Goal: Task Accomplishment & Management: Manage account settings

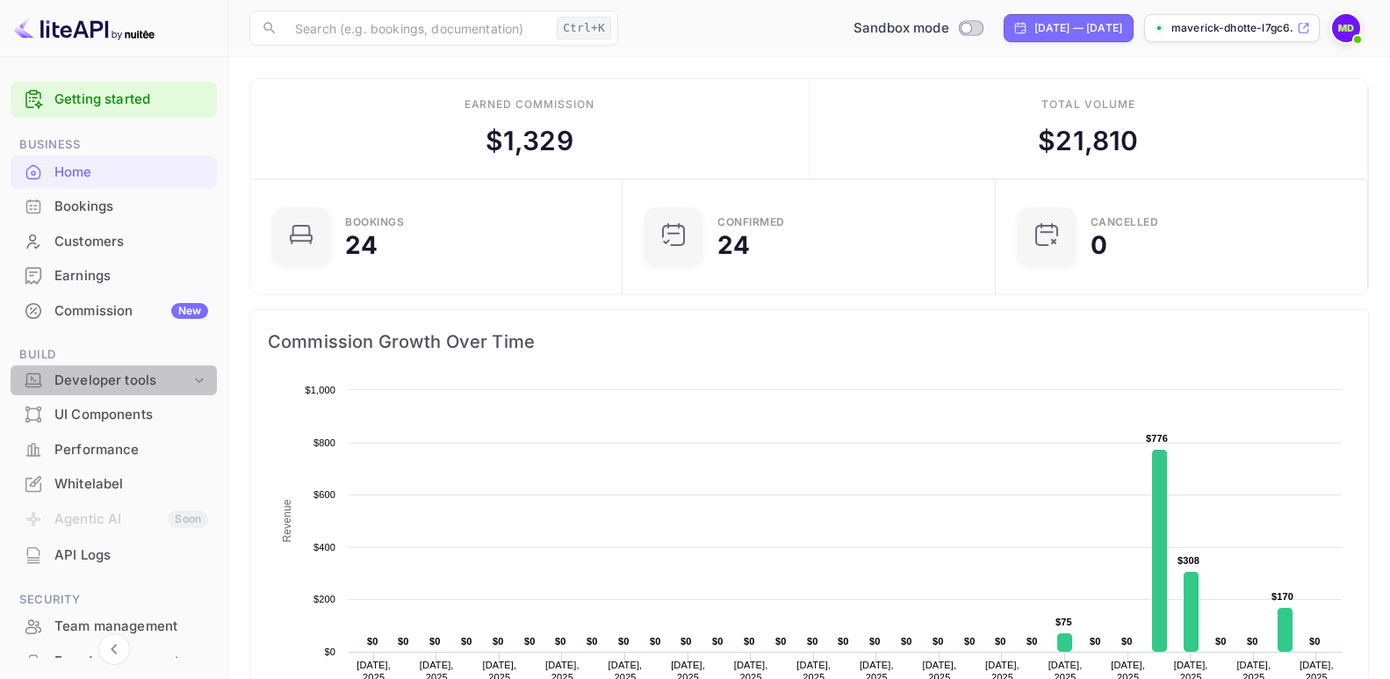
click at [126, 381] on div "Developer tools" at bounding box center [122, 381] width 136 height 20
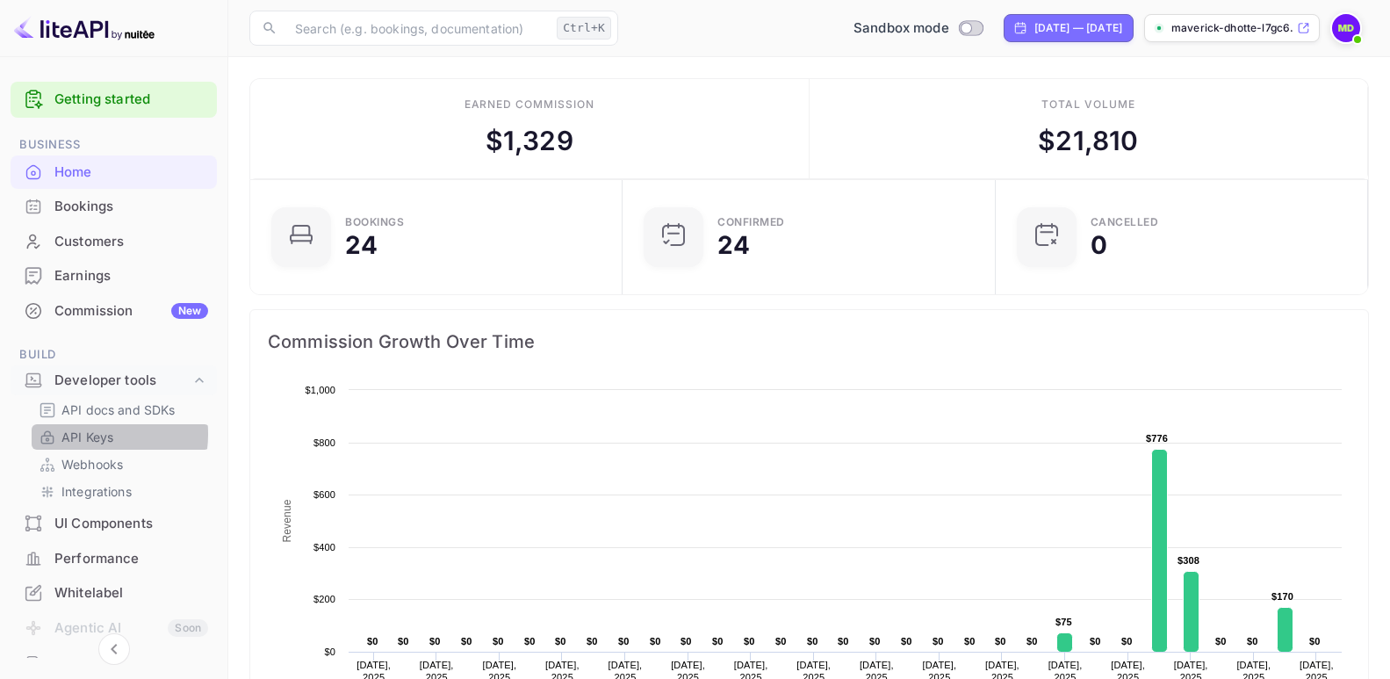
click at [76, 434] on p "API Keys" at bounding box center [87, 437] width 52 height 18
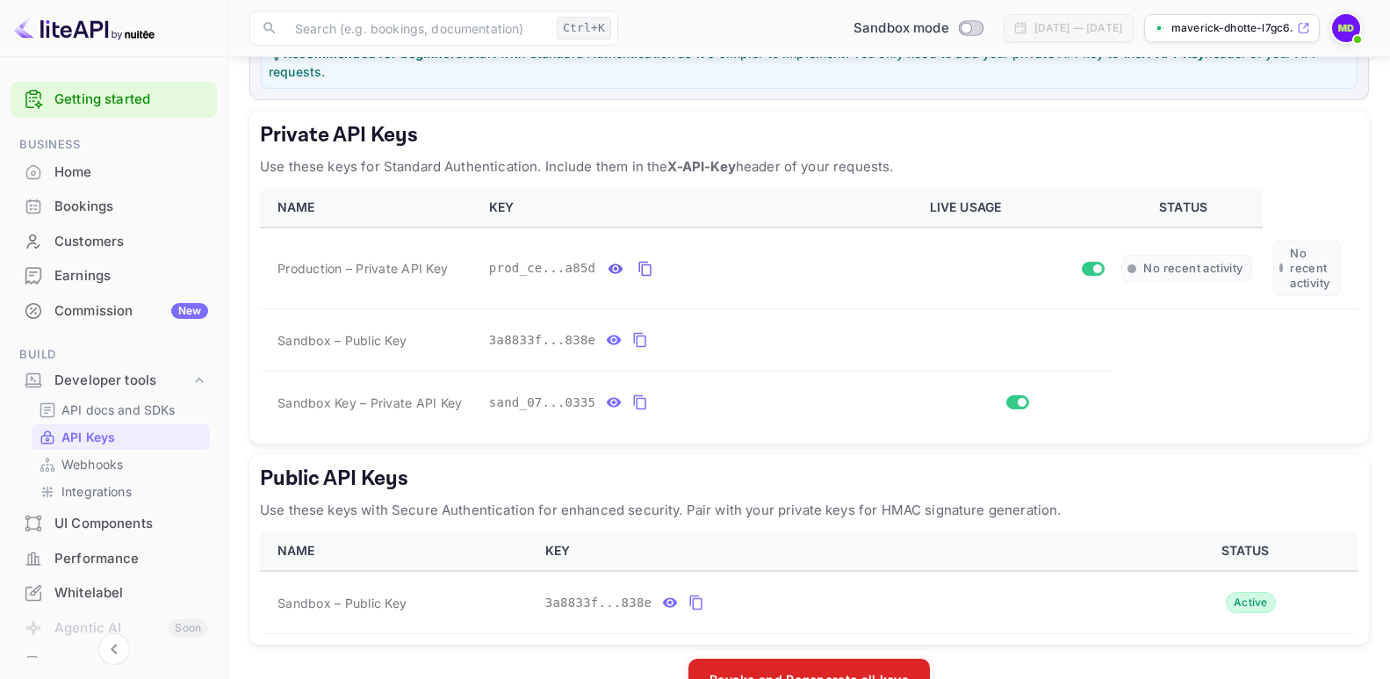
scroll to position [314, 0]
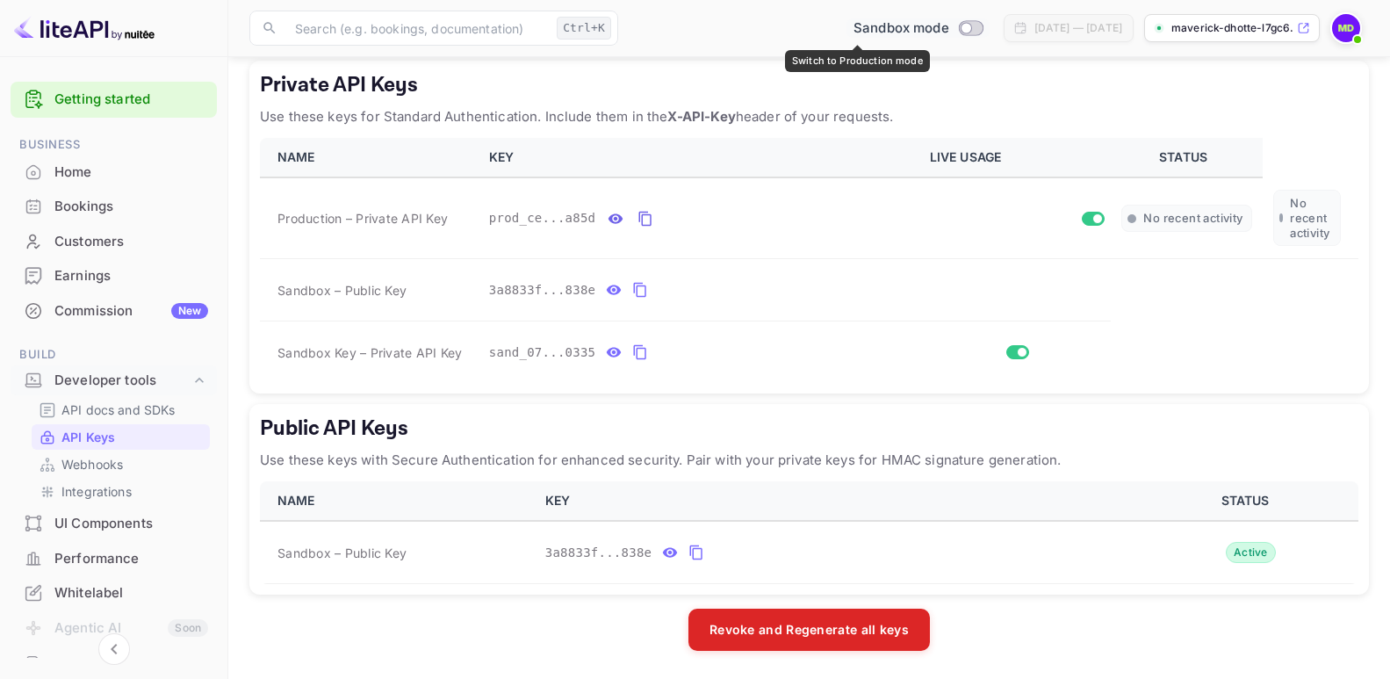
click at [948, 24] on input "Switch to Production mode" at bounding box center [965, 27] width 35 height 11
checkbox input "true"
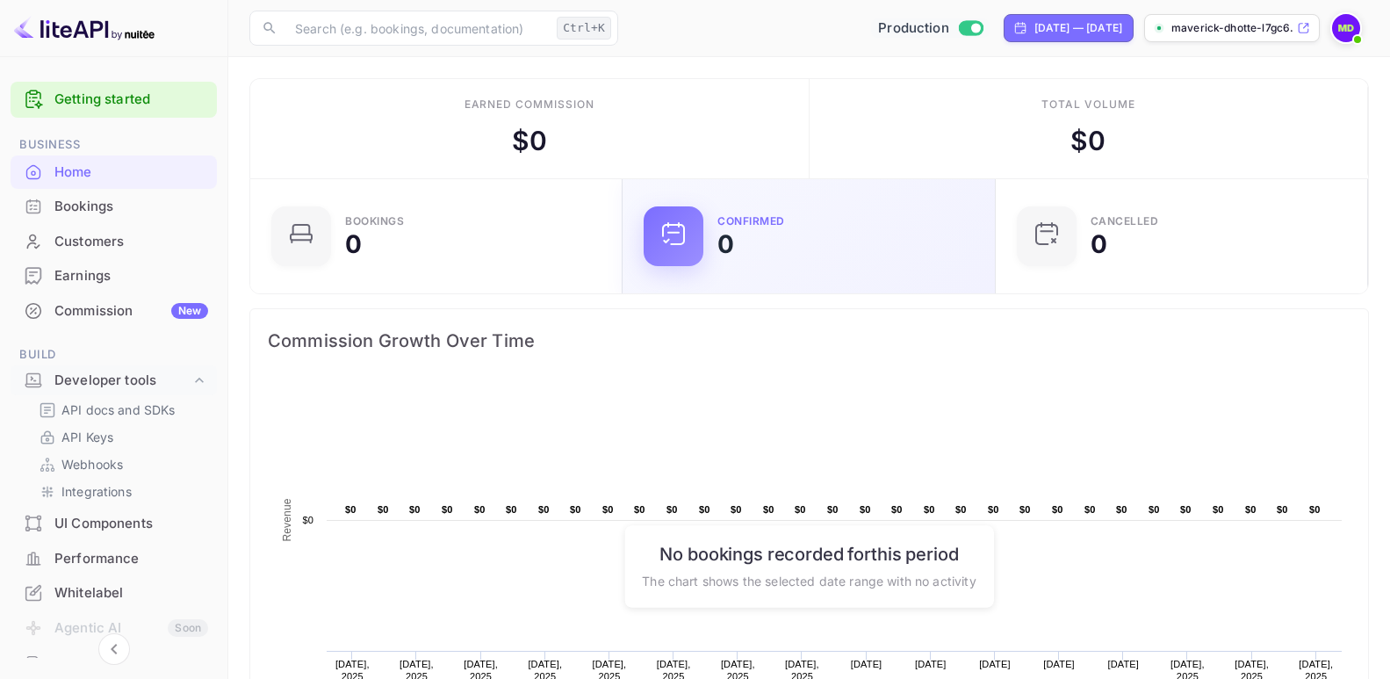
scroll to position [270, 348]
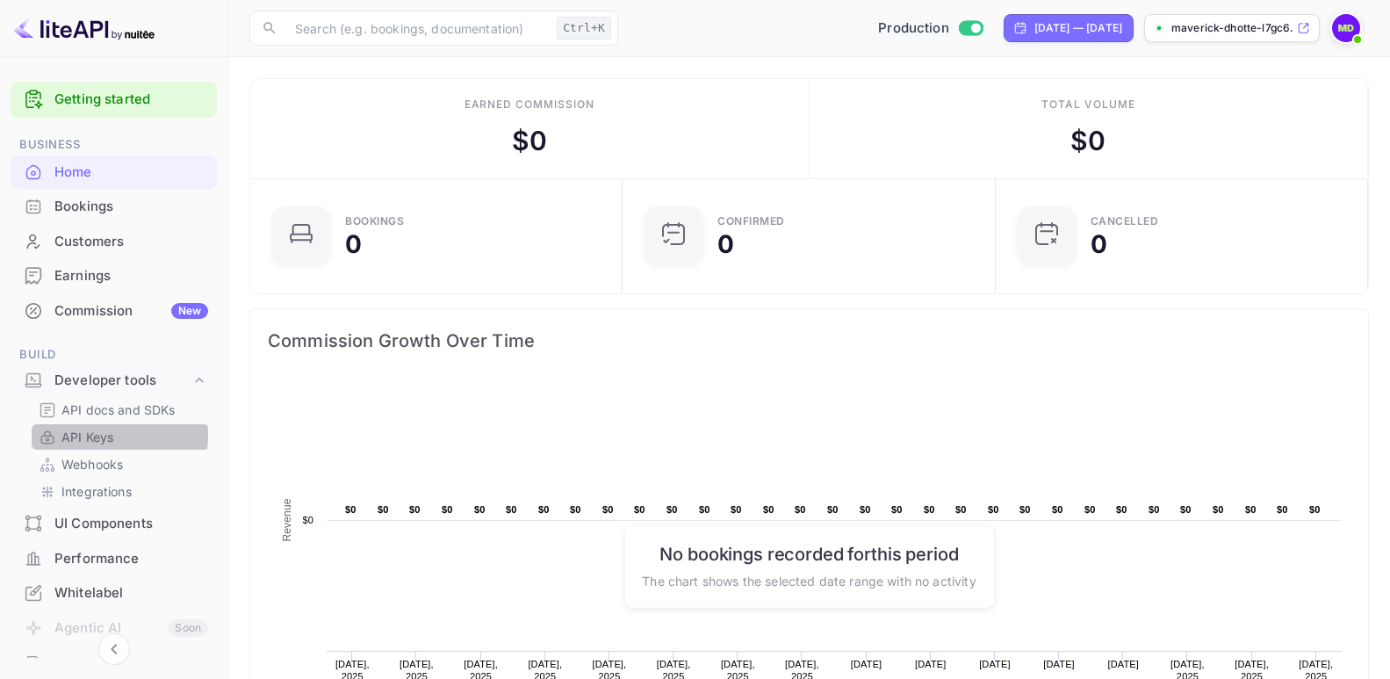
click at [89, 435] on p "API Keys" at bounding box center [87, 437] width 52 height 18
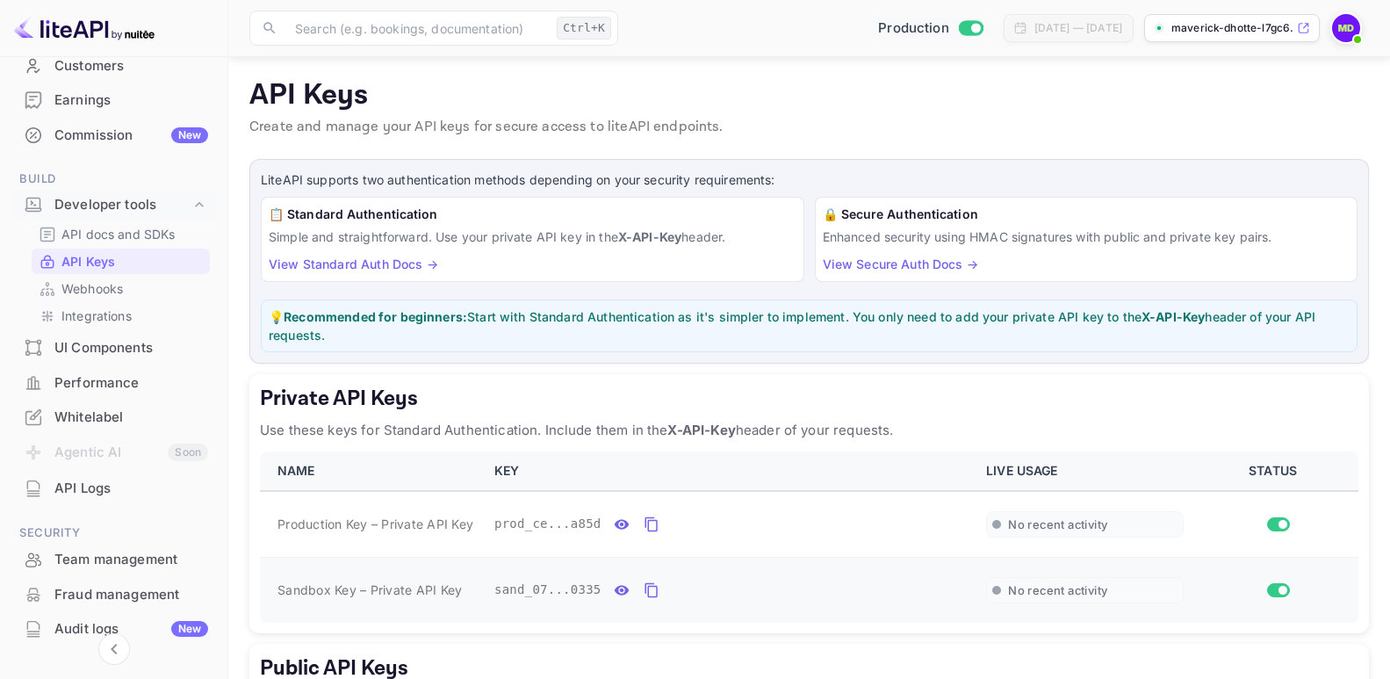
scroll to position [243, 0]
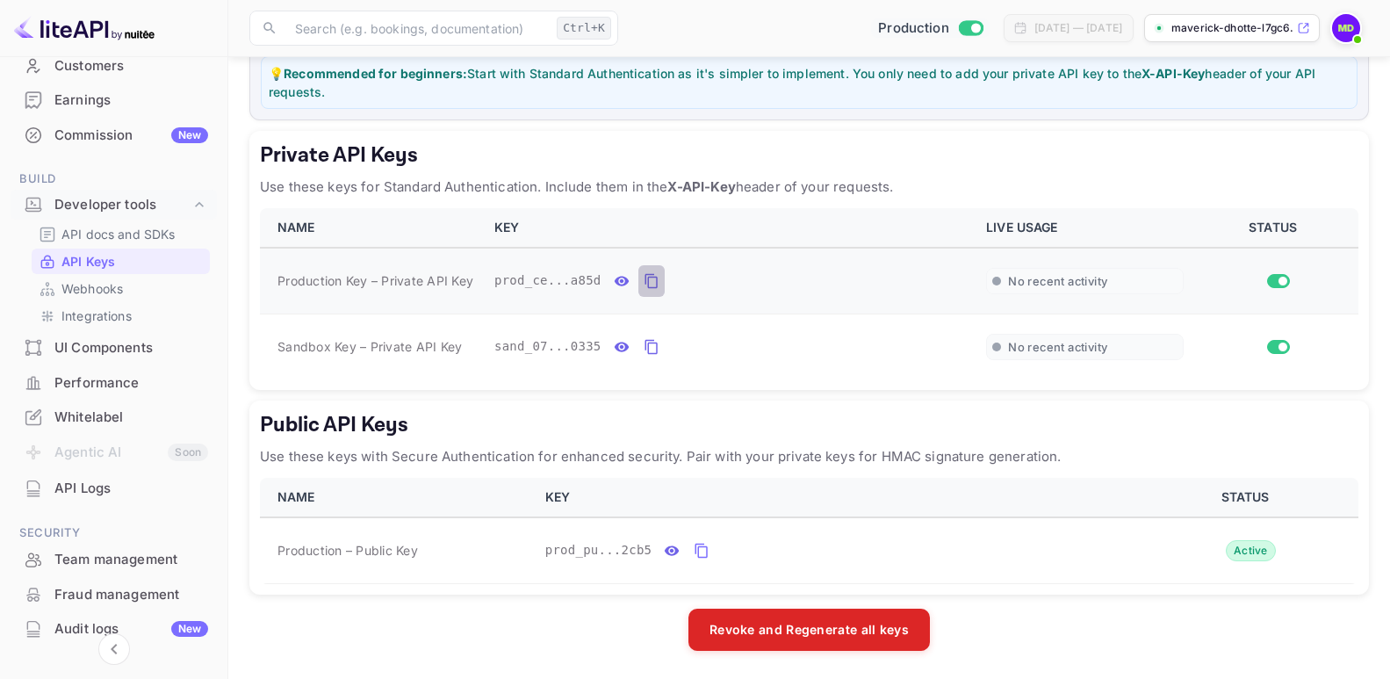
click at [644, 282] on icon "private api keys table" at bounding box center [652, 280] width 16 height 21
click at [644, 345] on icon "private api keys table" at bounding box center [652, 346] width 16 height 21
